Goal: Check status: Check status

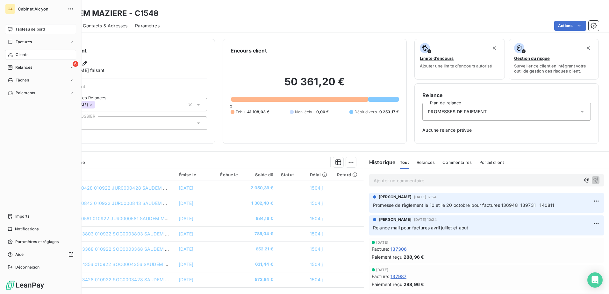
click at [30, 28] on span "Tableau de bord" at bounding box center [30, 29] width 30 height 6
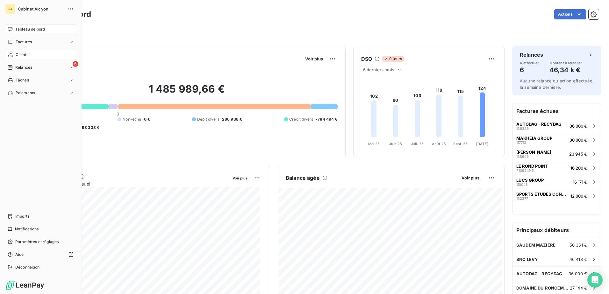
click at [13, 52] on div "Clients" at bounding box center [40, 55] width 71 height 10
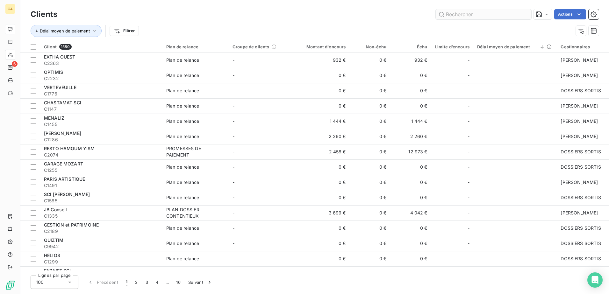
click at [454, 16] on input "text" at bounding box center [484, 14] width 96 height 10
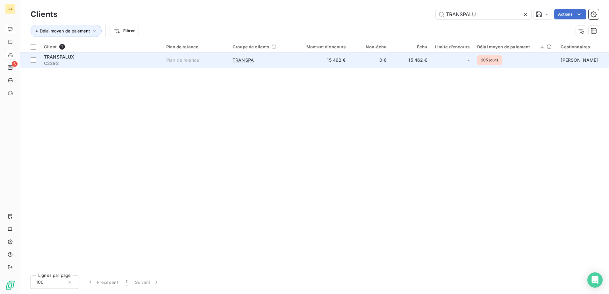
type input "TRANSPALU"
click at [82, 63] on span "C2292" at bounding box center [101, 63] width 115 height 6
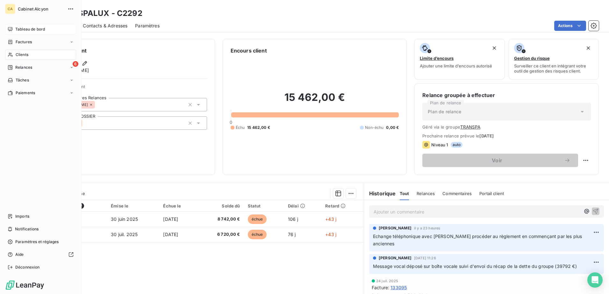
click at [13, 52] on div "Clients" at bounding box center [40, 55] width 71 height 10
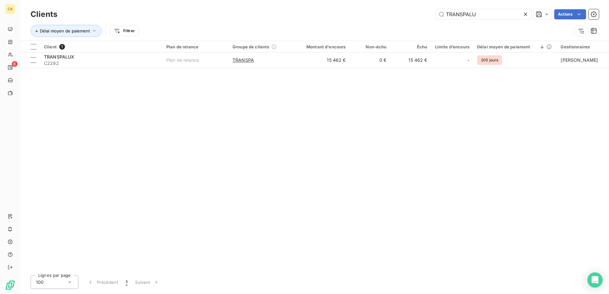
drag, startPoint x: 481, startPoint y: 12, endPoint x: 401, endPoint y: 9, distance: 80.6
click at [401, 9] on div "Clients TRANSPALU Actions" at bounding box center [315, 14] width 568 height 13
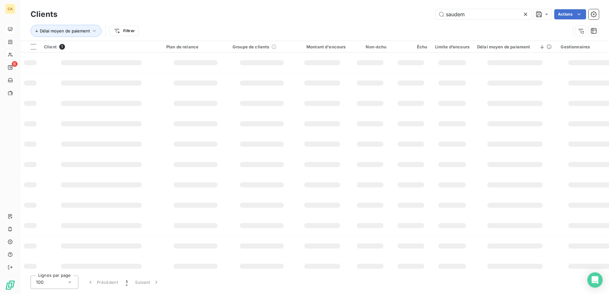
type input "saudem"
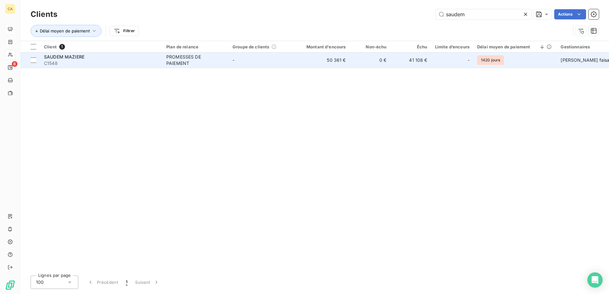
click at [74, 59] on span "SAUDEM MAZIERE" at bounding box center [64, 56] width 40 height 5
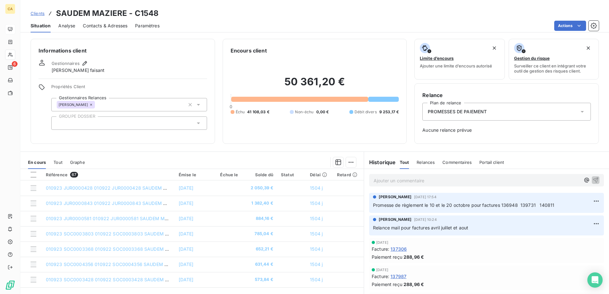
click at [59, 164] on span "Tout" at bounding box center [57, 162] width 9 height 5
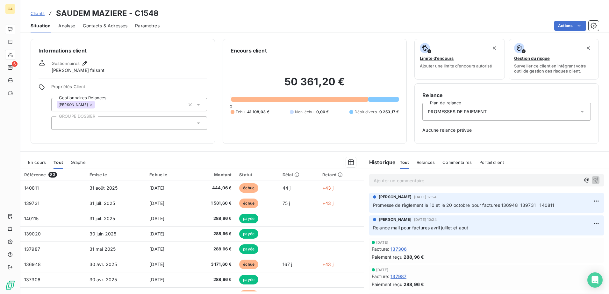
click at [33, 162] on span "En cours" at bounding box center [37, 162] width 18 height 5
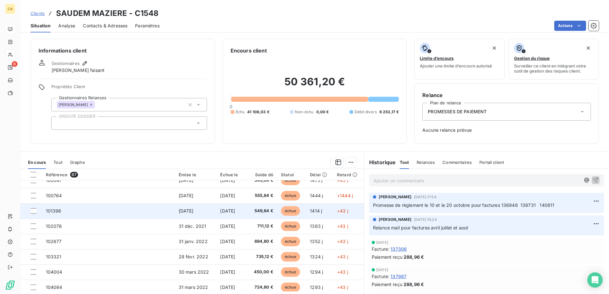
scroll to position [271, 0]
